Goal: Task Accomplishment & Management: Manage account settings

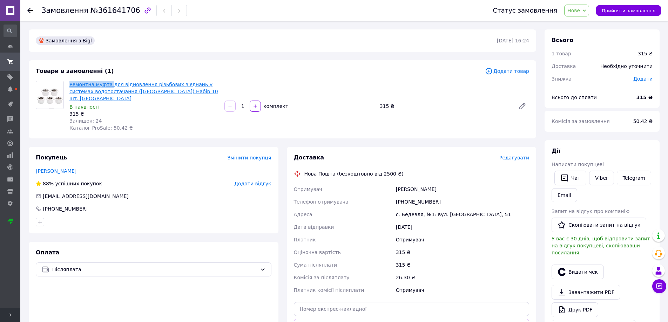
drag, startPoint x: 68, startPoint y: 84, endPoint x: 107, endPoint y: 83, distance: 39.3
click at [107, 83] on div "Ремонтна муфта для відновлення різьбових з'єднань у системах водопостачання ([G…" at bounding box center [144, 106] width 155 height 53
copy link "Ремонтна муфта"
drag, startPoint x: 449, startPoint y: 190, endPoint x: 444, endPoint y: 200, distance: 10.2
click at [448, 196] on div "[PHONE_NUMBER]" at bounding box center [463, 202] width 136 height 13
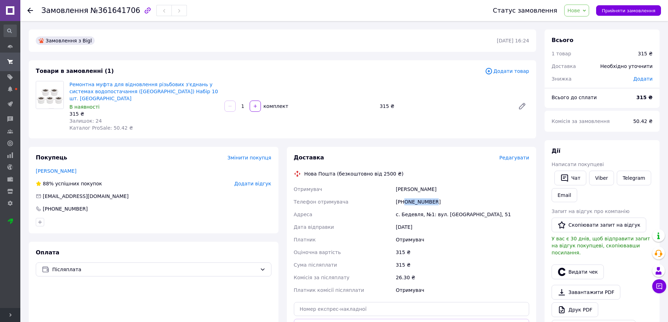
drag, startPoint x: 442, startPoint y: 195, endPoint x: 404, endPoint y: 196, distance: 37.9
click at [404, 196] on div "[PHONE_NUMBER]" at bounding box center [463, 202] width 136 height 13
copy div "0679260791"
drag, startPoint x: 405, startPoint y: 181, endPoint x: 396, endPoint y: 181, distance: 9.1
click at [396, 183] on div "[PERSON_NAME]" at bounding box center [463, 189] width 136 height 13
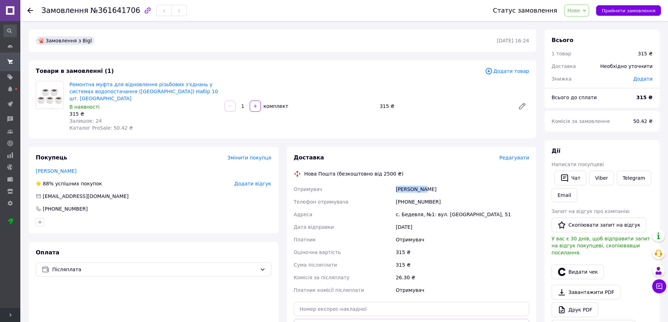
copy div "[PERSON_NAME]"
click at [404, 208] on div "с. Бедевля, №1: вул. [GEOGRAPHIC_DATA], 51" at bounding box center [463, 214] width 136 height 13
copy div "Бедевля"
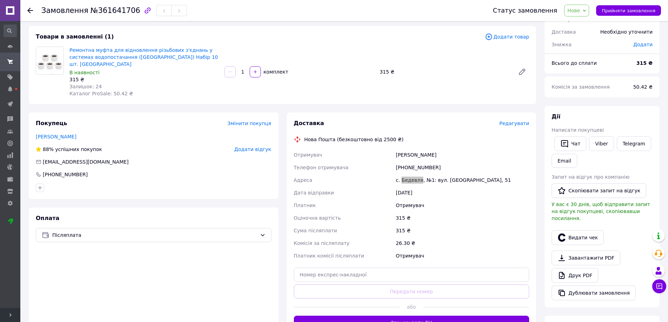
scroll to position [105, 0]
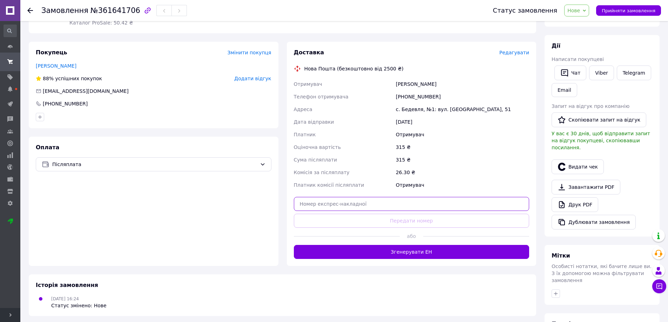
click at [410, 197] on input "text" at bounding box center [412, 204] width 236 height 14
paste input "20451247339523"
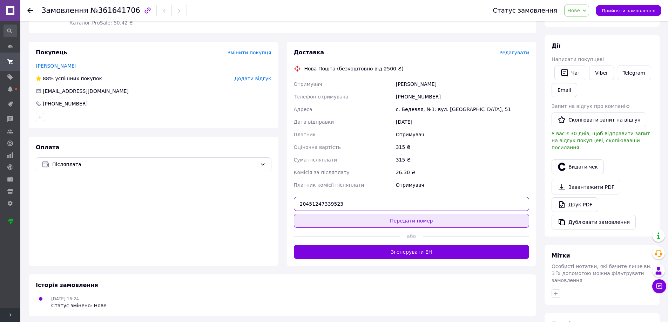
type input "20451247339523"
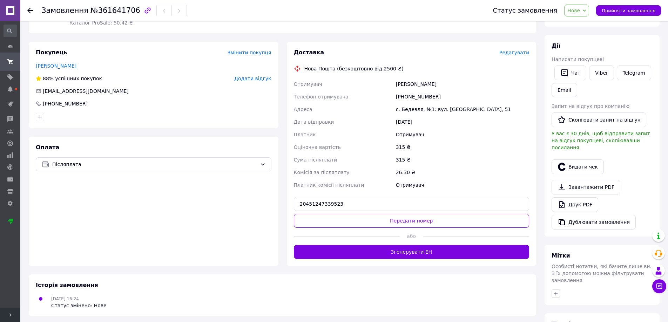
click at [425, 214] on button "Передати номер" at bounding box center [412, 221] width 236 height 14
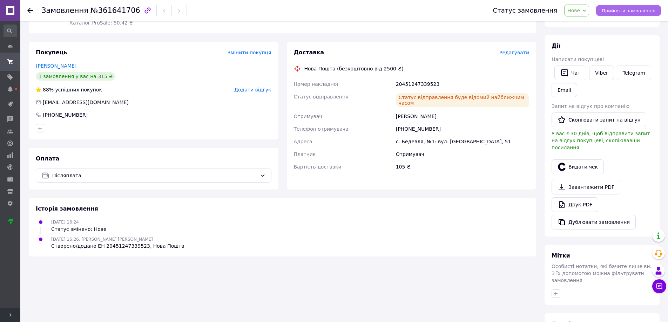
click at [626, 12] on span "Прийняти замовлення" at bounding box center [629, 10] width 54 height 5
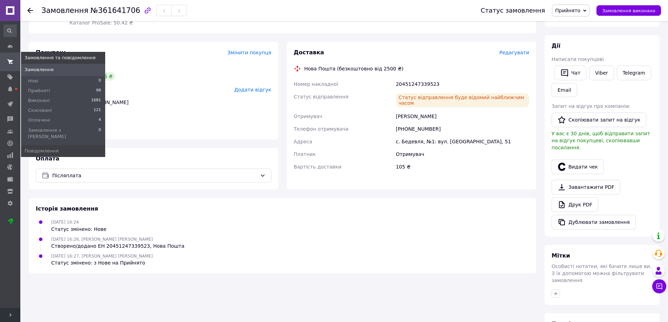
click at [39, 68] on span "Замовлення" at bounding box center [39, 70] width 29 height 6
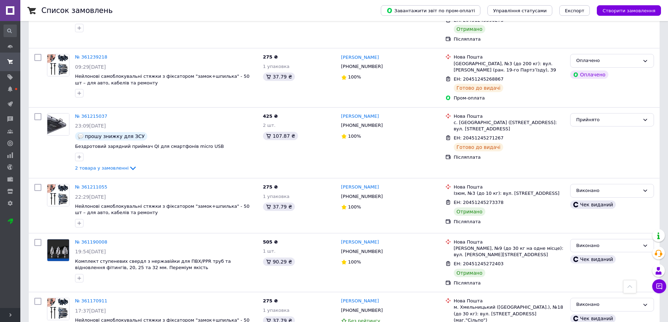
scroll to position [1298, 0]
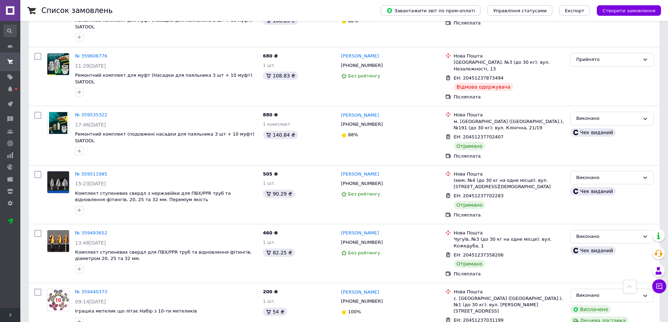
scroll to position [5677, 0]
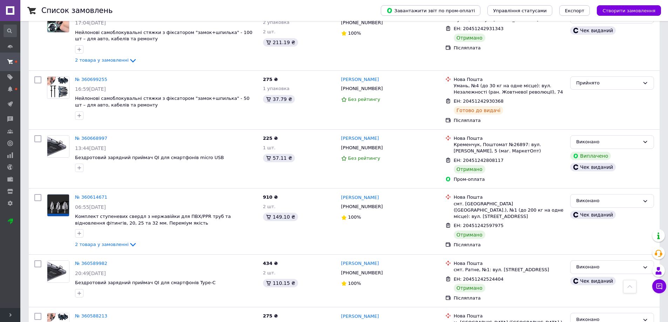
scroll to position [3332, 0]
